Goal: Find specific fact

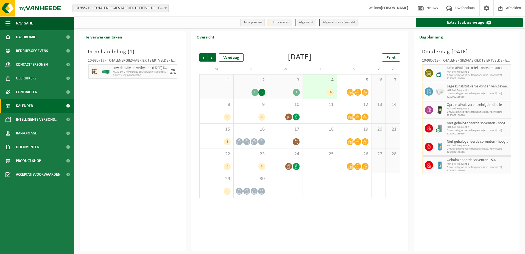
click at [424, 59] on div "10-985719 - TOTALENERGIES-FABRIEK TE ERTVELDE - ERTVELDE" at bounding box center [467, 61] width 90 height 5
drag, startPoint x: 423, startPoint y: 60, endPoint x: 439, endPoint y: 61, distance: 16.0
click at [439, 61] on div "10-985719 - TOTALENERGIES-FABRIEK TE ERTVELDE - ERTVELDE" at bounding box center [467, 61] width 90 height 5
copy div "10-985719"
